Goal: Information Seeking & Learning: Learn about a topic

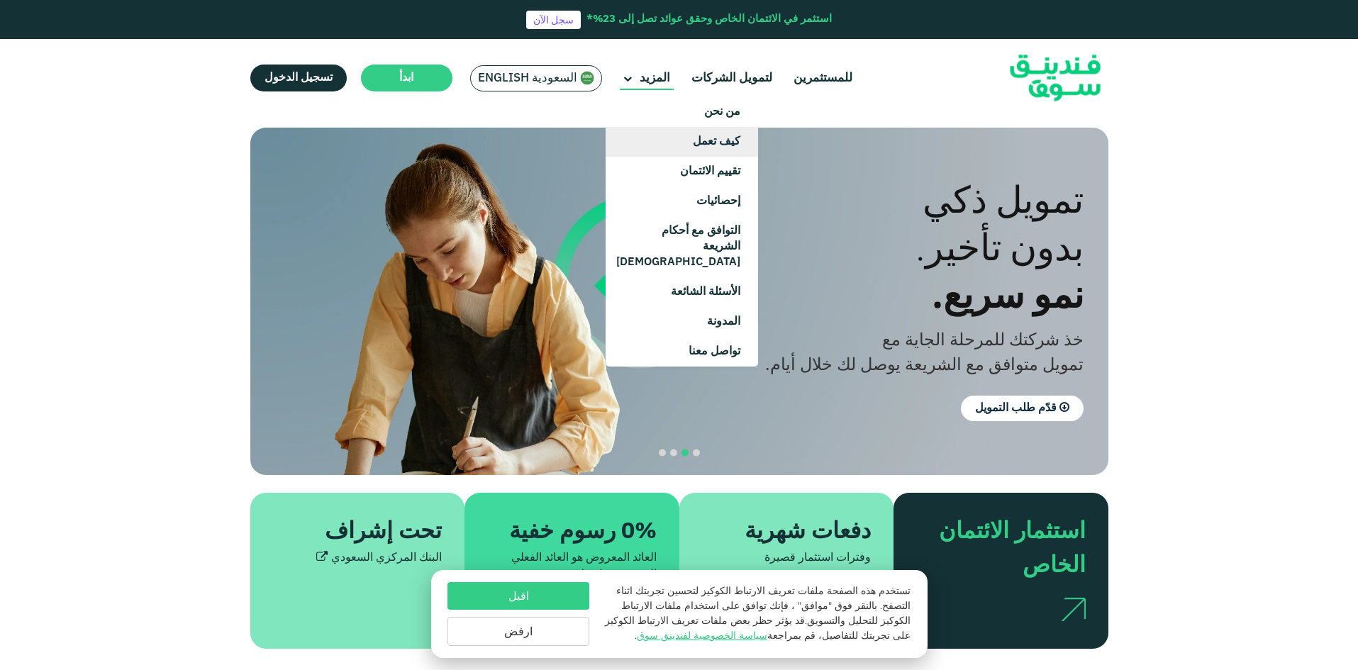
click at [709, 138] on link "كيف تعمل" at bounding box center [682, 142] width 153 height 30
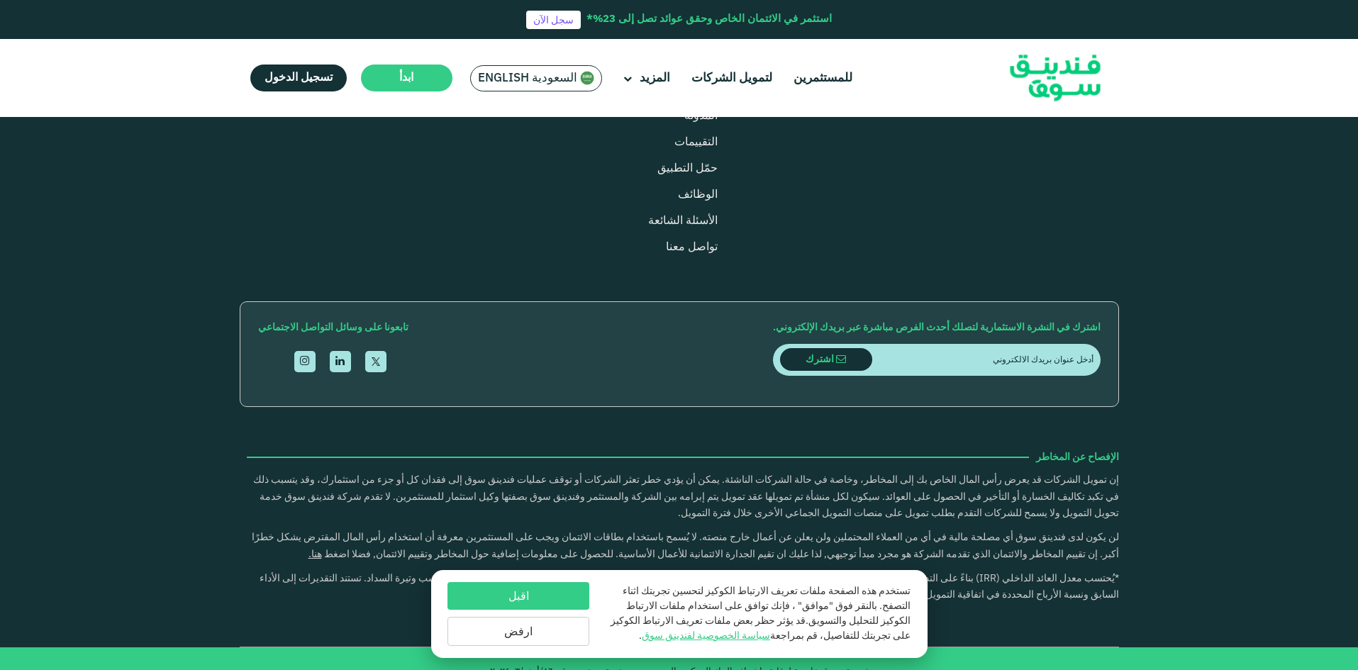
scroll to position [2298, 0]
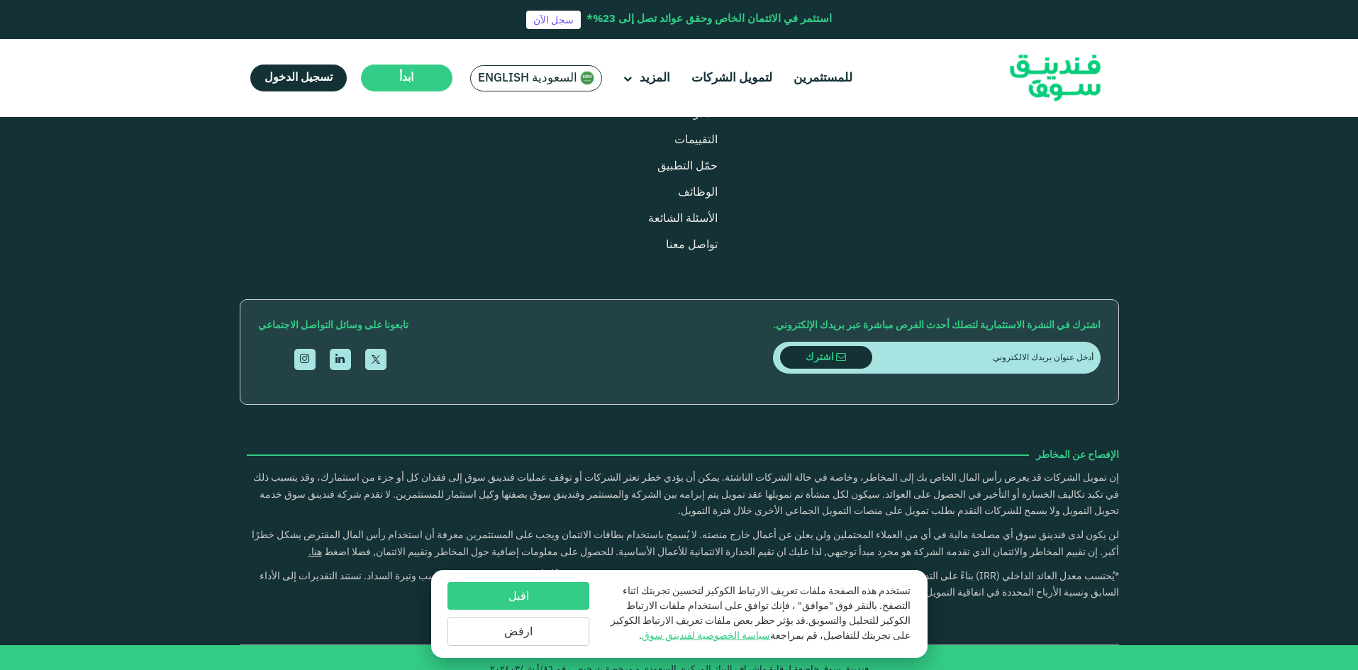
click at [518, 597] on button "اقبل" at bounding box center [519, 596] width 142 height 28
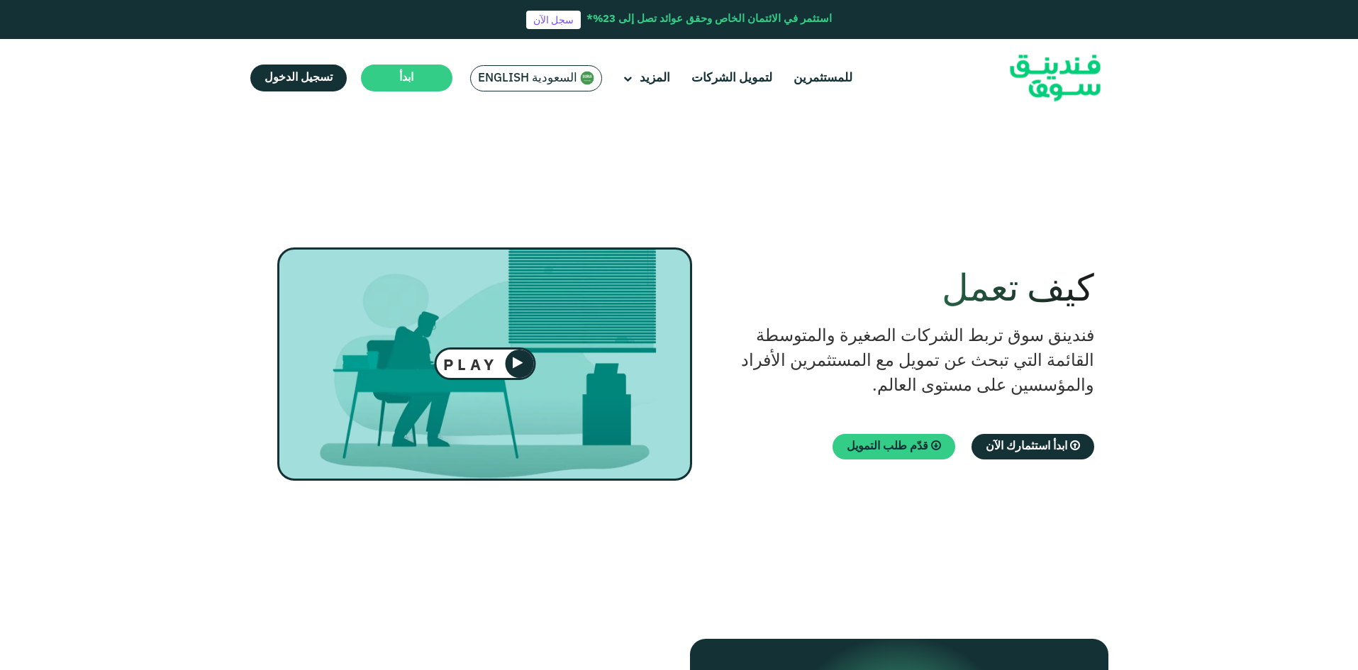
scroll to position [0, 0]
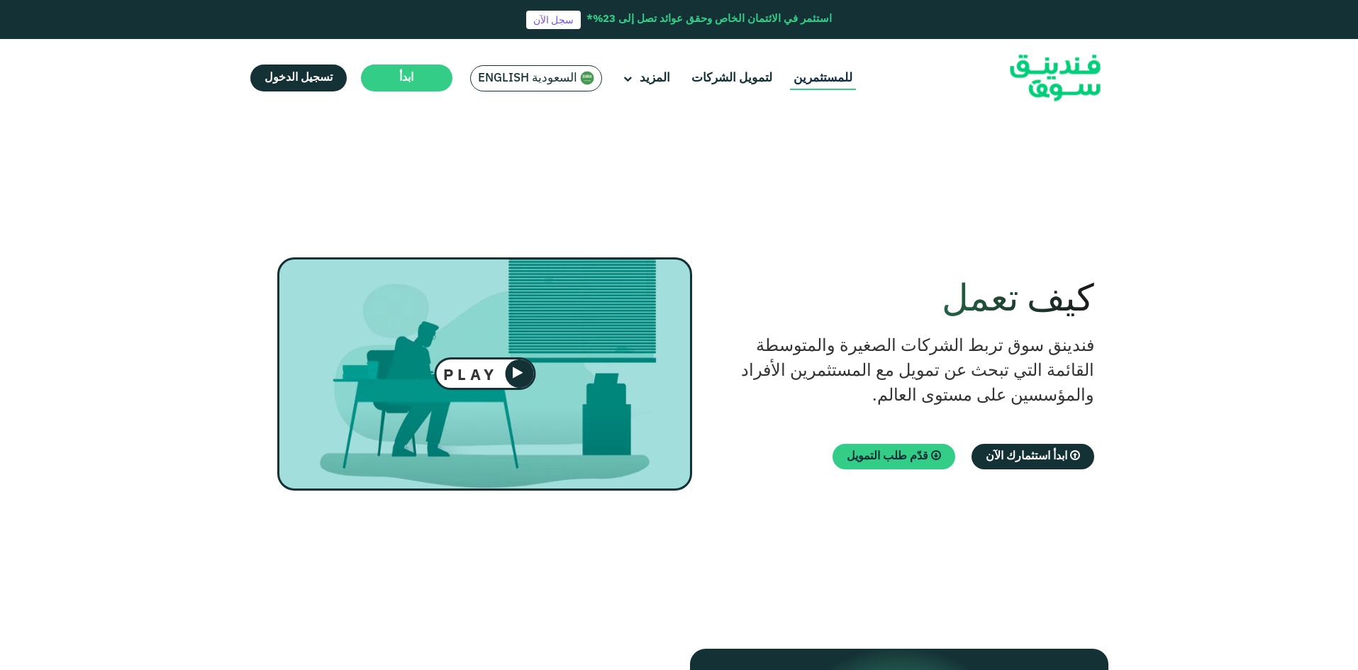
click at [807, 80] on link "للمستثمرين" at bounding box center [823, 78] width 66 height 23
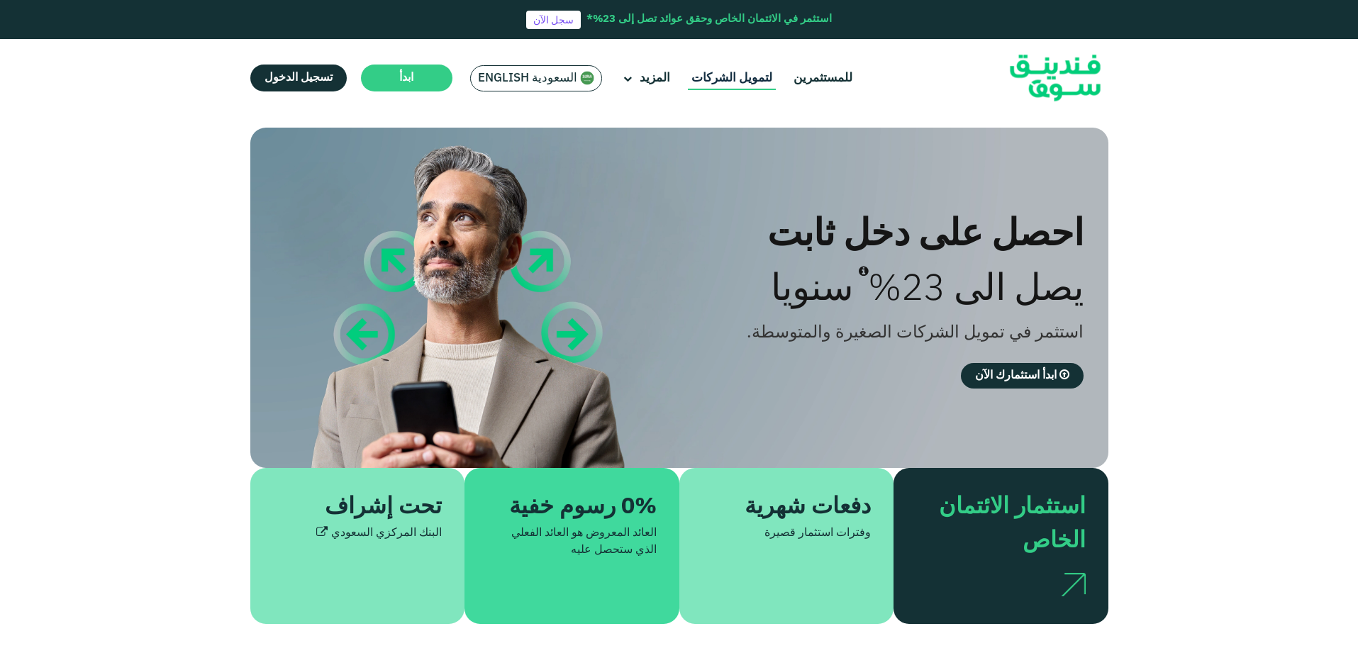
click at [741, 87] on link "لتمويل الشركات" at bounding box center [732, 78] width 88 height 23
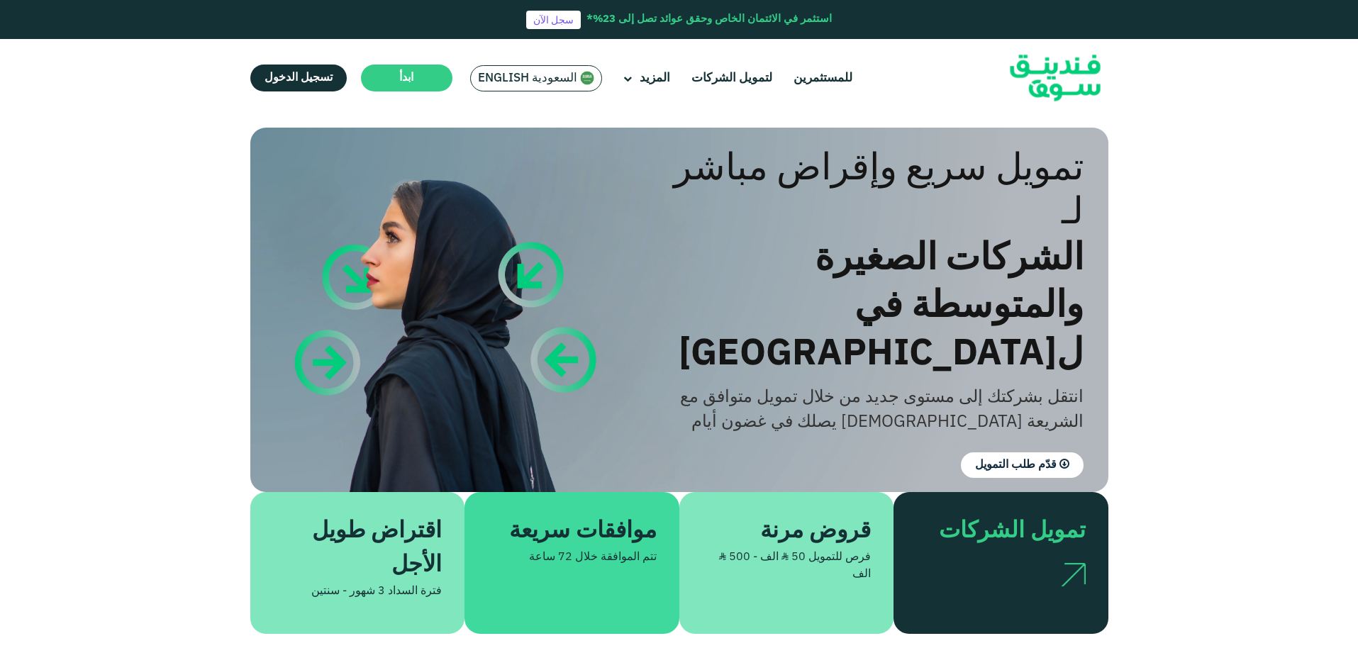
click at [1146, 307] on div "تمويل سريع وإقراض مباشر لـ الشركات الصغيرة والمتوسطة في لسعودية انتقل بشركتك إل…" at bounding box center [679, 525] width 1358 height 816
